Goal: Navigation & Orientation: Find specific page/section

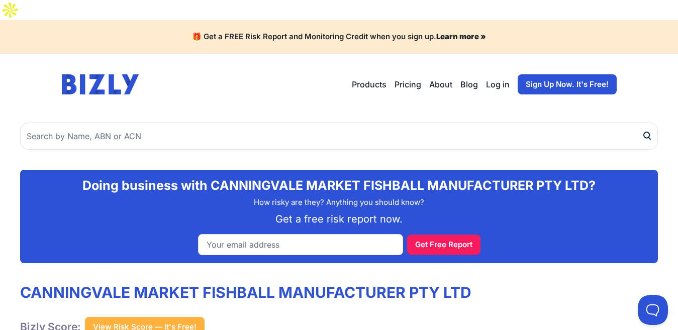
click at [438, 78] on link "About" at bounding box center [440, 84] width 23 height 12
